Goal: Find specific page/section: Find specific page/section

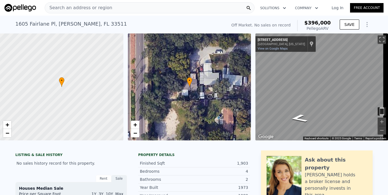
click at [78, 7] on span "Search an address or region" at bounding box center [78, 7] width 67 height 7
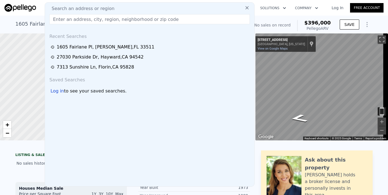
checkbox input "true"
type input "7500"
type input "17112"
checkbox input "false"
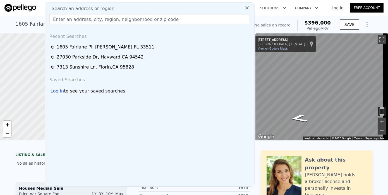
checkbox input "false"
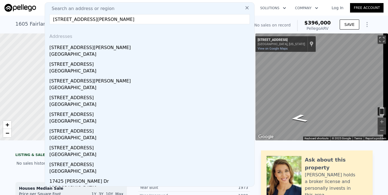
drag, startPoint x: 153, startPoint y: 20, endPoint x: 149, endPoint y: 20, distance: 4.5
click at [149, 20] on input "[STREET_ADDRESS][PERSON_NAME]" at bounding box center [149, 19] width 200 height 10
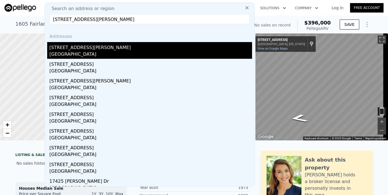
type input "[STREET_ADDRESS][PERSON_NAME]"
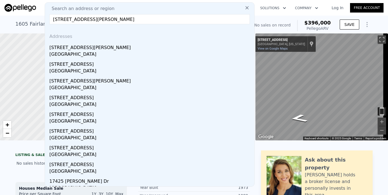
drag, startPoint x: 64, startPoint y: 48, endPoint x: 172, endPoint y: 41, distance: 109.1
click at [64, 48] on div "[STREET_ADDRESS][PERSON_NAME]" at bounding box center [150, 46] width 203 height 9
